Goal: Information Seeking & Learning: Understand process/instructions

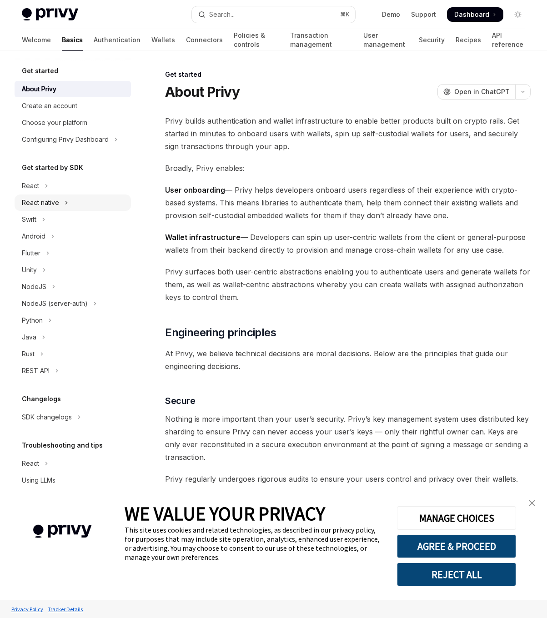
click at [59, 199] on button "React native" at bounding box center [73, 203] width 116 height 16
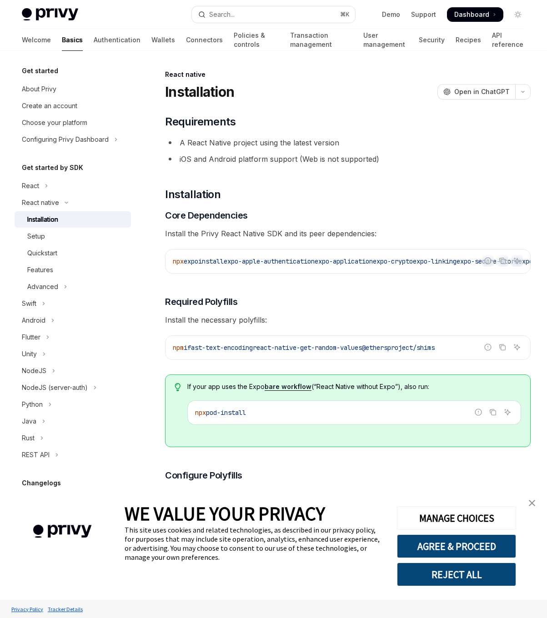
click at [63, 219] on div "Installation" at bounding box center [76, 219] width 98 height 11
type textarea "*"
drag, startPoint x: 454, startPoint y: 262, endPoint x: 568, endPoint y: 265, distance: 113.2
click at [530, 265] on div "npx expo install expo-apple-authentication expo-application expo-crypto expo-li…" at bounding box center [347, 262] width 364 height 24
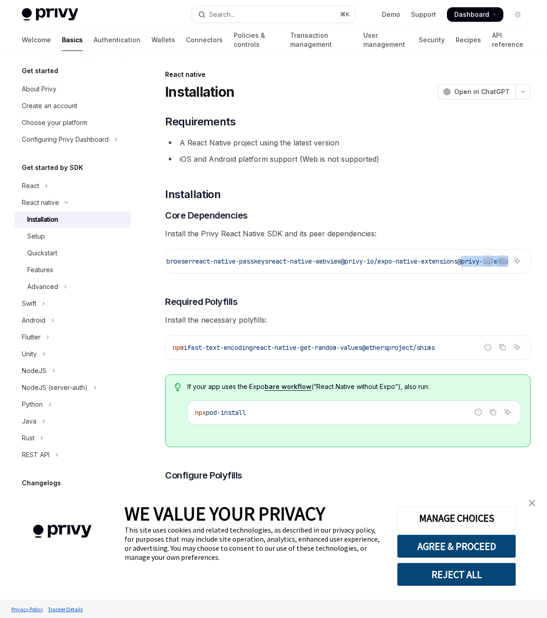
drag, startPoint x: 328, startPoint y: 263, endPoint x: 450, endPoint y: 262, distance: 121.8
click at [450, 262] on span "@privy-io/expo-native-extensions" at bounding box center [399, 261] width 116 height 8
copy span "@privy-io/expo-native-extensions"
